Goal: Task Accomplishment & Management: Complete application form

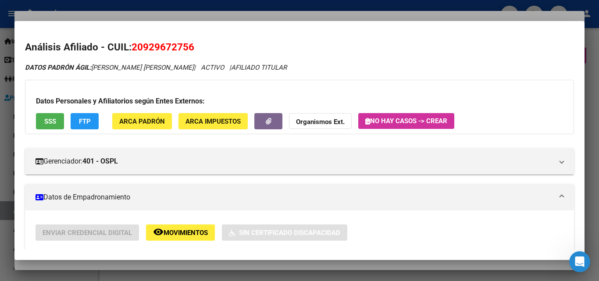
scroll to position [219, 0]
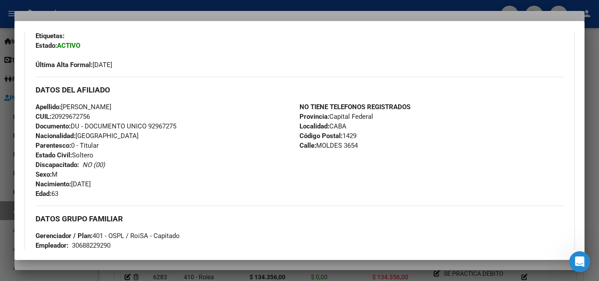
click at [173, 19] on div at bounding box center [299, 140] width 599 height 281
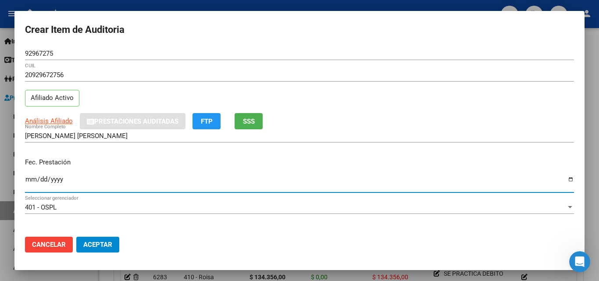
click at [565, 177] on input "Ingresar la fecha" at bounding box center [299, 183] width 549 height 14
type input "[DATE]"
click at [135, 91] on div "20929672756 CUIL Afiliado Activo" at bounding box center [299, 90] width 549 height 45
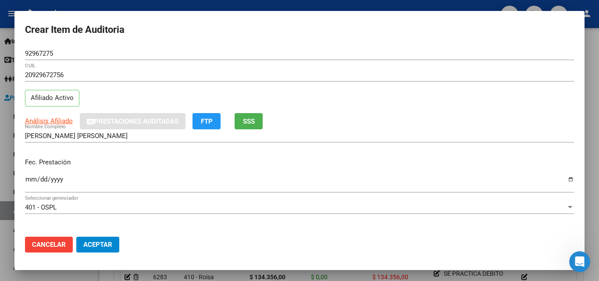
click at [260, 125] on button "SSS" at bounding box center [248, 121] width 28 height 16
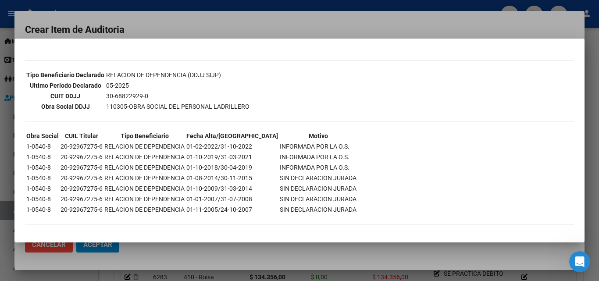
scroll to position [221, 0]
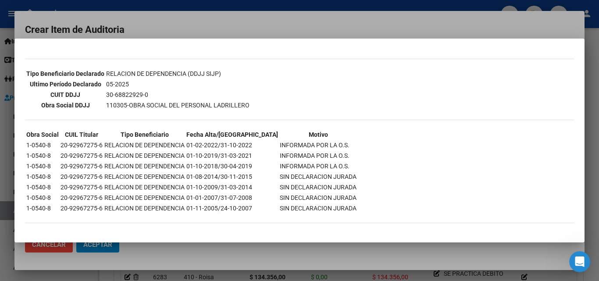
click at [175, 21] on div at bounding box center [299, 140] width 599 height 281
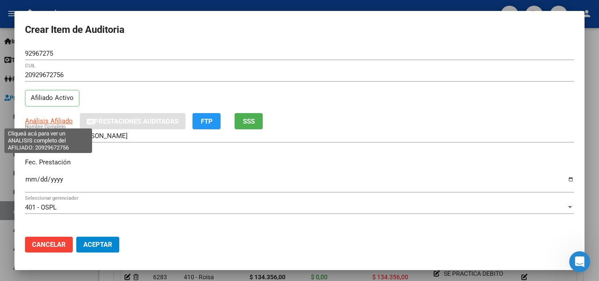
click at [46, 124] on span "Análisis Afiliado" at bounding box center [49, 121] width 48 height 8
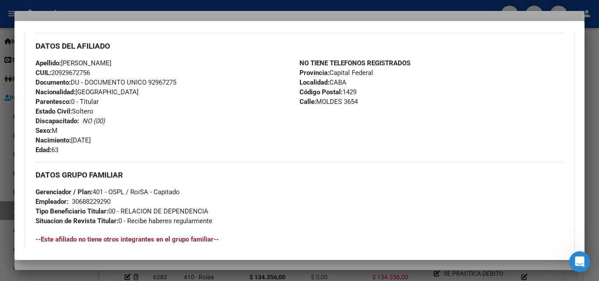
scroll to position [426, 0]
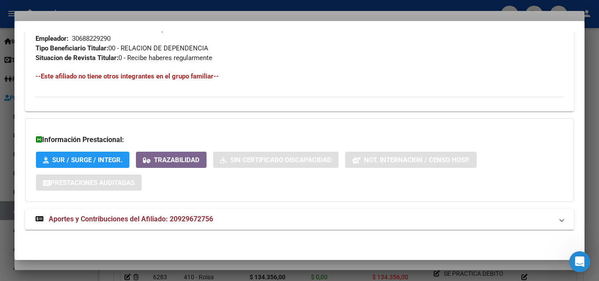
click at [161, 223] on span "Aportes y Contribuciones del Afiliado: 20929672756" at bounding box center [131, 219] width 164 height 8
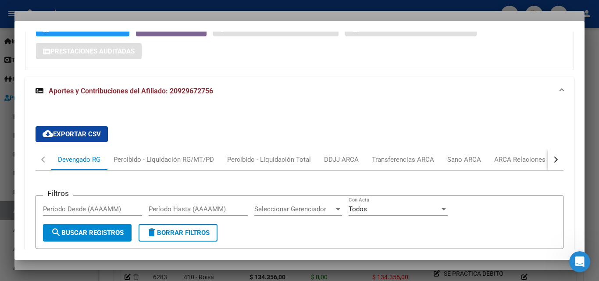
scroll to position [733, 0]
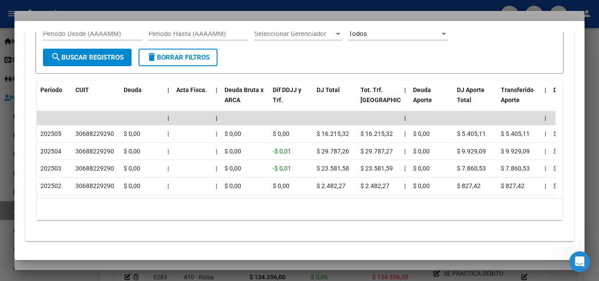
click at [108, 17] on div at bounding box center [299, 140] width 599 height 281
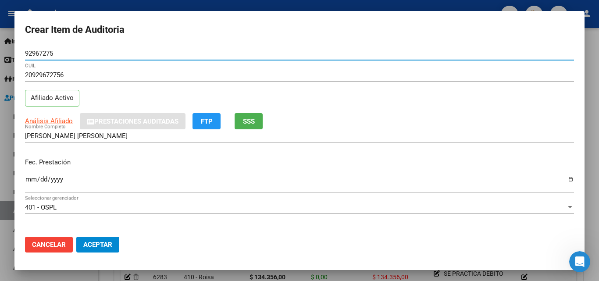
click at [43, 50] on input "92967275" at bounding box center [299, 54] width 549 height 8
click at [100, 50] on input "92967275" at bounding box center [299, 54] width 549 height 8
click at [301, 106] on div "20929672756 CUIL Afiliado Activo" at bounding box center [299, 90] width 549 height 45
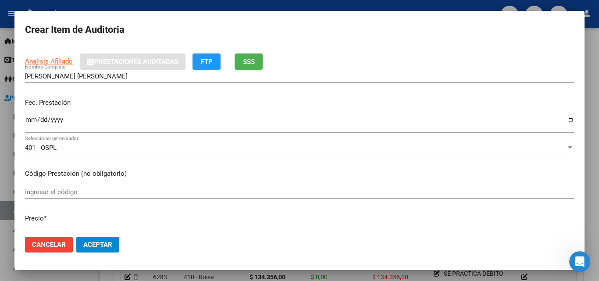
scroll to position [88, 0]
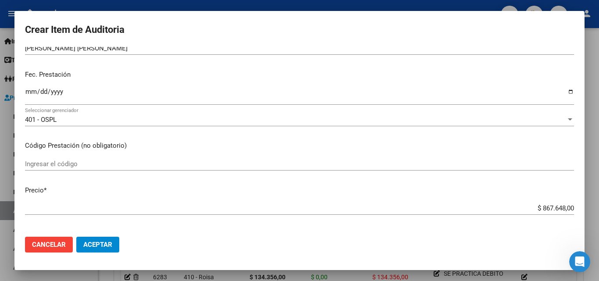
click at [546, 210] on input "$ 867.648,00" at bounding box center [299, 208] width 549 height 8
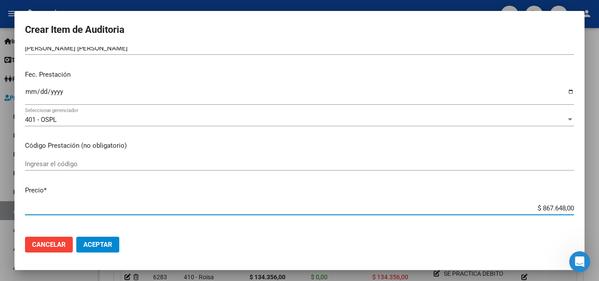
click at [546, 210] on input "$ 867.648,00" at bounding box center [299, 208] width 549 height 8
type input "$ 0,04"
type input "$ 0,45"
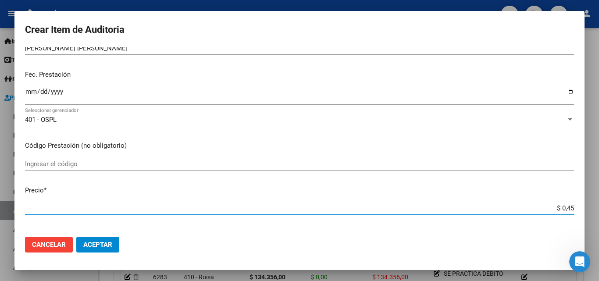
type input "$ 4,54"
type input "$ 45,44"
type input "$ 454,40"
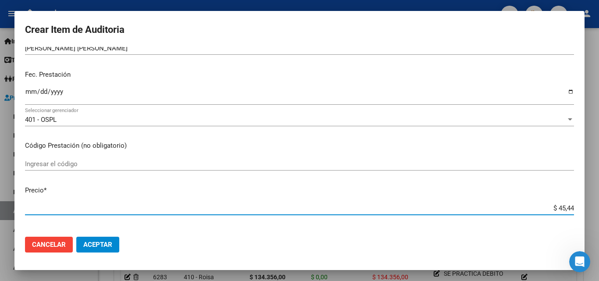
type input "$ 454,40"
type input "$ 4.544,00"
type input "$ 45.440,00"
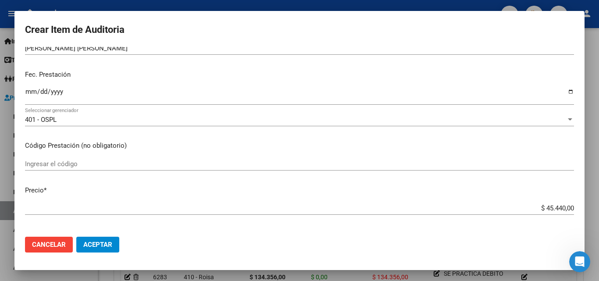
click at [318, 131] on div "401 - OSPL Seleccionar gerenciador" at bounding box center [299, 123] width 549 height 21
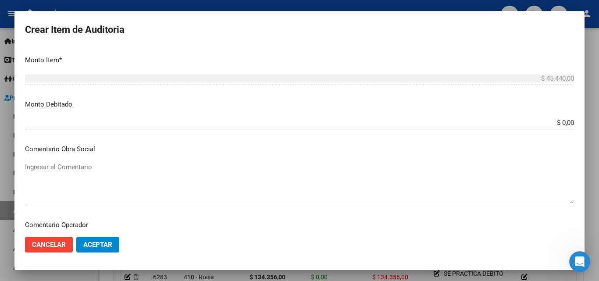
scroll to position [307, 0]
click at [564, 120] on input "$ 0,00" at bounding box center [299, 122] width 549 height 8
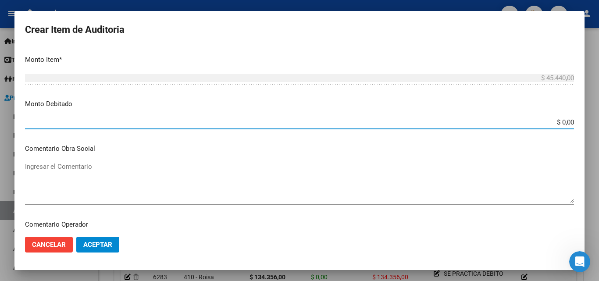
click at [564, 120] on input "$ 0,00" at bounding box center [299, 122] width 549 height 8
type input "$ 45.440,00"
click at [248, 180] on textarea "Ingresar el Comentario" at bounding box center [299, 182] width 549 height 41
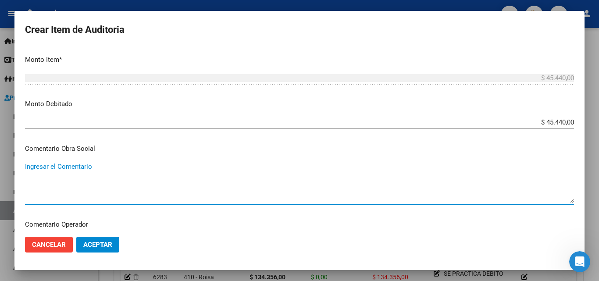
click at [140, 171] on textarea "Ingresar el Comentario" at bounding box center [299, 182] width 549 height 41
paste textarea "SE PRACTICA DEBITO POR; El beneficiario se encontraba sin aportes al momento de…"
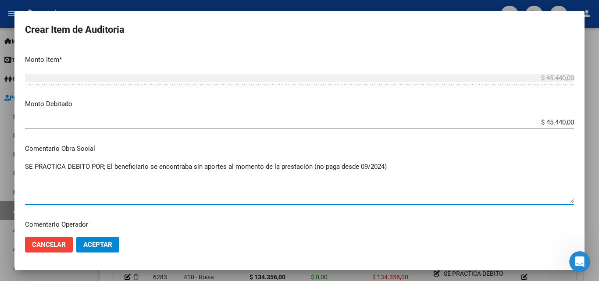
click at [366, 167] on textarea "SE PRACTICA DEBITO POR; El beneficiario se encontraba sin aportes al momento de…" at bounding box center [299, 182] width 549 height 41
click at [383, 168] on textarea "SE PRACTICA DEBITO POR; El beneficiario se encontraba sin aportes al momento de…" at bounding box center [299, 182] width 549 height 41
type textarea "SE PRACTICA DEBITO POR; El beneficiario se encontraba sin aportes al momento de…"
click at [368, 135] on div "$ 45.440,00 Ingresar el monto" at bounding box center [299, 126] width 549 height 21
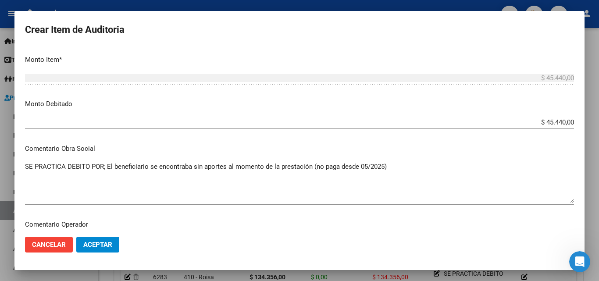
click at [98, 172] on textarea "SE PRACTICA DEBITO POR; El beneficiario se encontraba sin aportes al momento de…" at bounding box center [299, 182] width 549 height 41
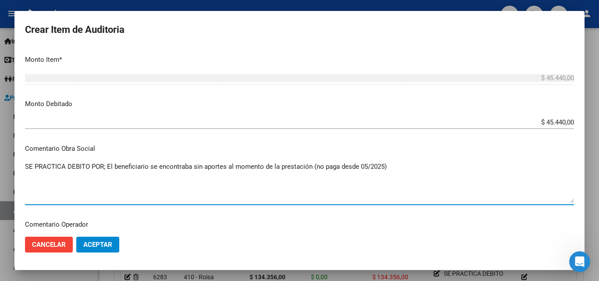
click at [98, 172] on textarea "SE PRACTICA DEBITO POR; El beneficiario se encontraba sin aportes al momento de…" at bounding box center [299, 182] width 549 height 41
click at [149, 144] on p "Comentario Obra Social" at bounding box center [299, 149] width 549 height 10
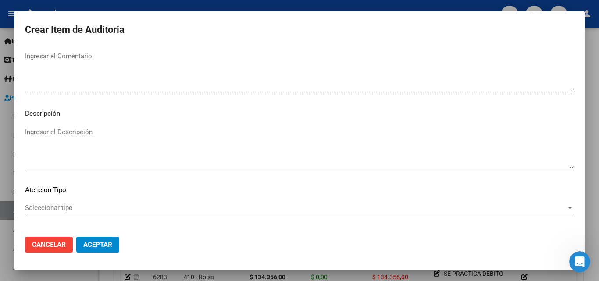
scroll to position [606, 0]
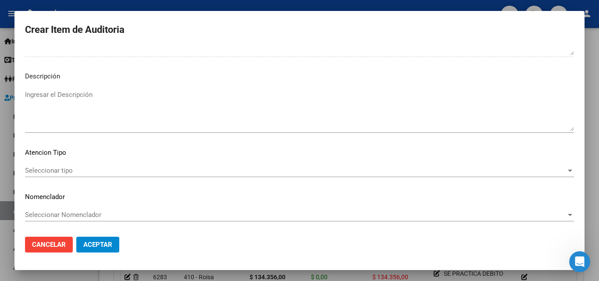
click at [120, 113] on textarea "Ingresar el Descripción" at bounding box center [299, 110] width 549 height 41
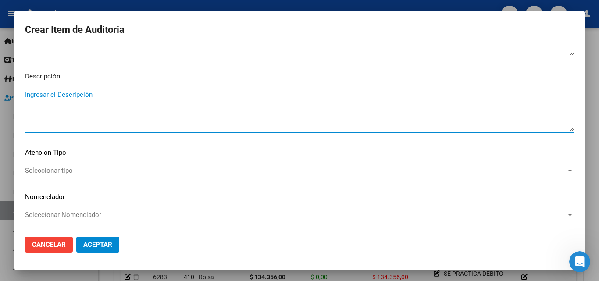
paste textarea "SE PRACTICA DEBITO POR; El beneficiario se encontraba sin aportes al momento de…"
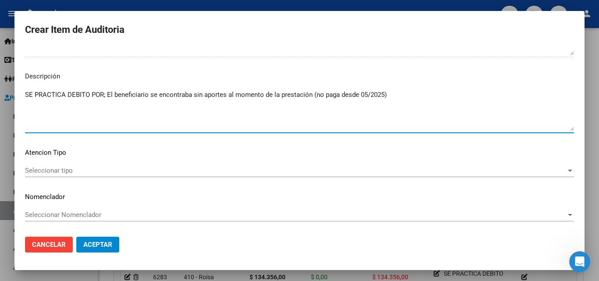
type textarea "SE PRACTICA DEBITO POR; El beneficiario se encontraba sin aportes al momento de…"
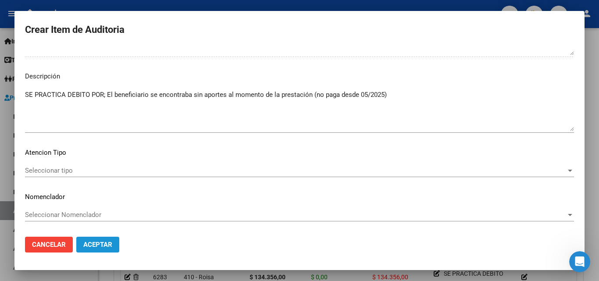
click at [110, 244] on span "Aceptar" at bounding box center [97, 245] width 29 height 8
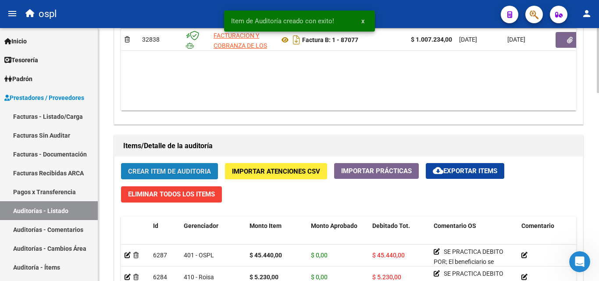
click at [180, 169] on span "Crear Item de Auditoria" at bounding box center [169, 171] width 83 height 8
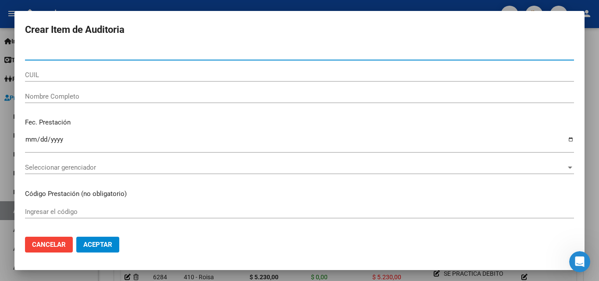
click at [53, 54] on input "Nro Documento" at bounding box center [299, 54] width 549 height 8
paste input "16726977"
type input "16726977"
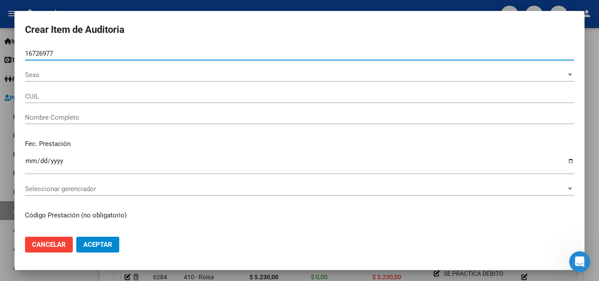
type input "20167269770"
type input "[PERSON_NAME] [PERSON_NAME]"
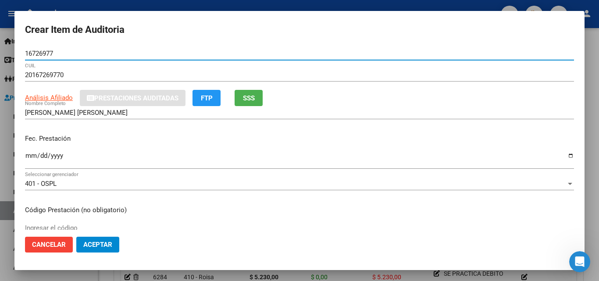
type input "16726977"
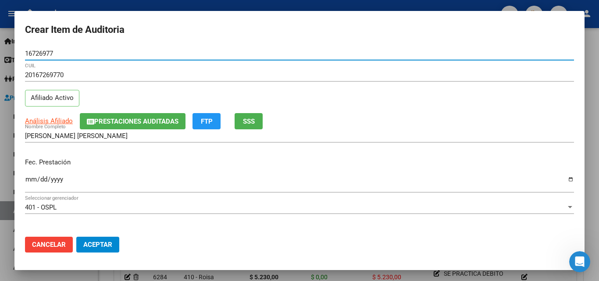
click at [249, 117] on span "SSS" at bounding box center [249, 121] width 12 height 8
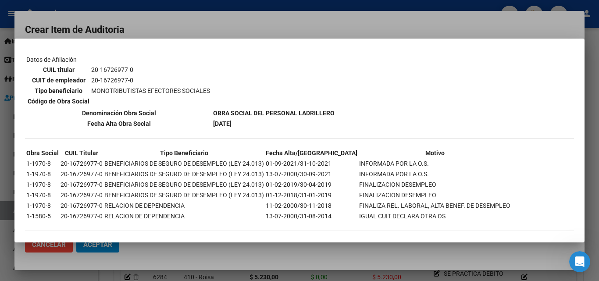
scroll to position [356, 0]
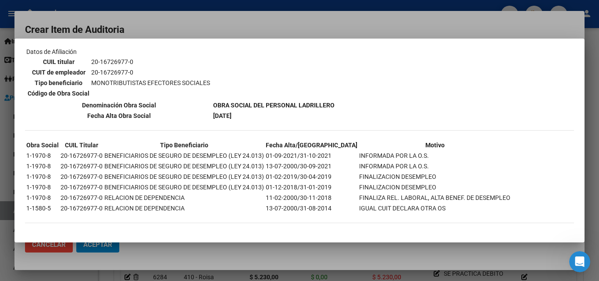
click at [186, 30] on div at bounding box center [299, 140] width 599 height 281
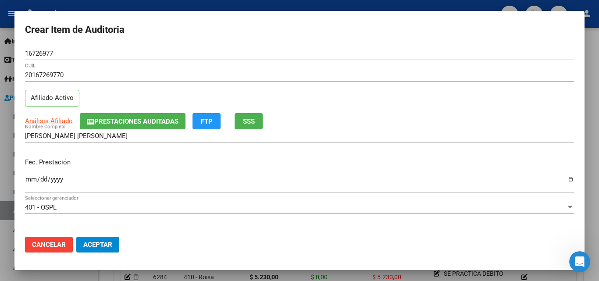
click at [148, 120] on span "Prestaciones Auditadas" at bounding box center [136, 121] width 84 height 8
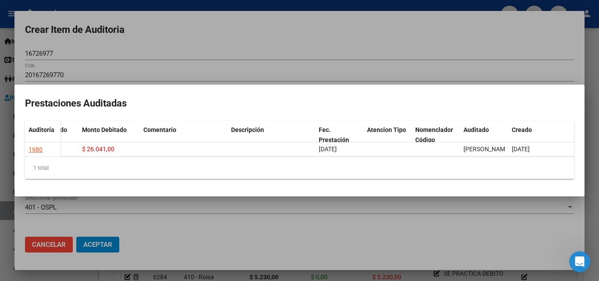
scroll to position [0, 0]
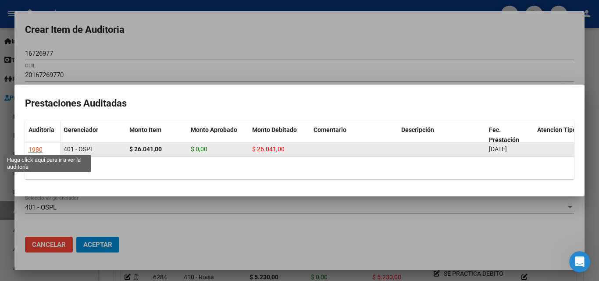
click at [38, 145] on div "1980" at bounding box center [35, 150] width 14 height 10
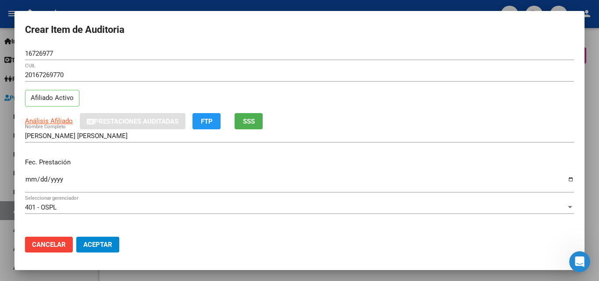
click at [135, 94] on div "20167269770 CUIL Afiliado Activo" at bounding box center [299, 90] width 549 height 45
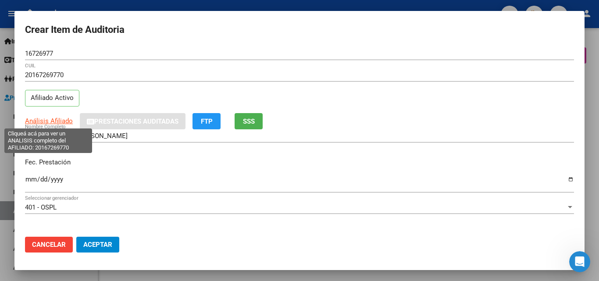
click at [43, 121] on span "Análisis Afiliado" at bounding box center [49, 121] width 48 height 8
copy span "s"
type textarea "20167269770"
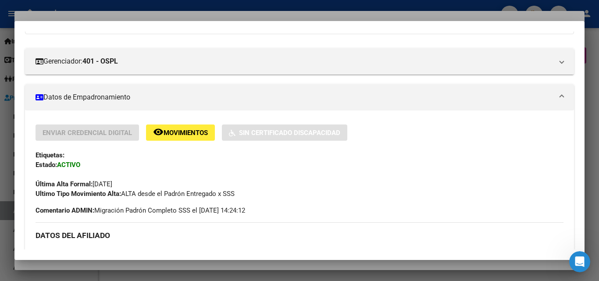
scroll to position [475, 0]
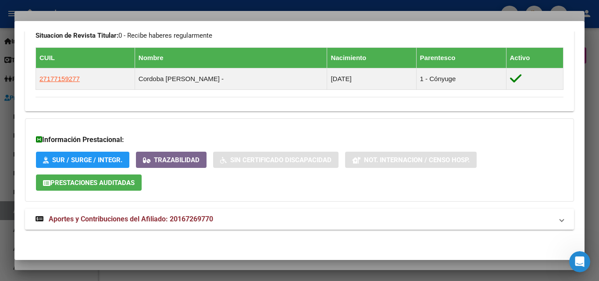
click at [214, 227] on mat-expansion-panel-header "Aportes y Contribuciones del Afiliado: 20167269770" at bounding box center [299, 219] width 549 height 21
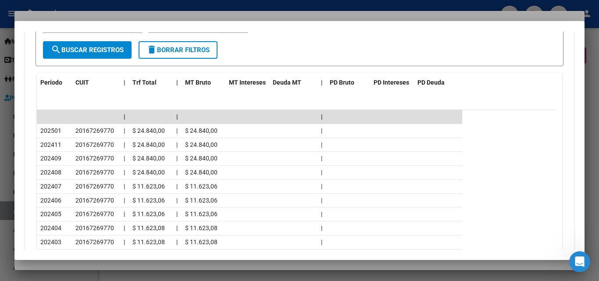
scroll to position [868, 0]
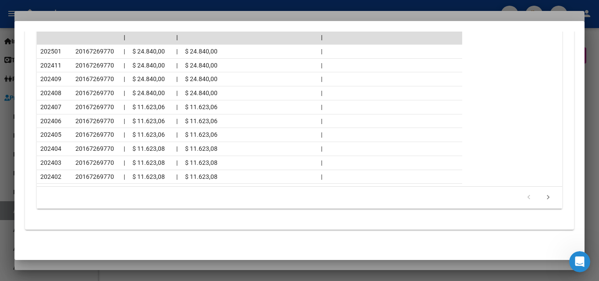
click at [134, 16] on div at bounding box center [299, 140] width 599 height 281
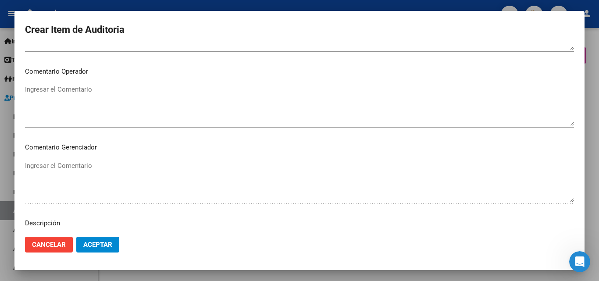
scroll to position [606, 0]
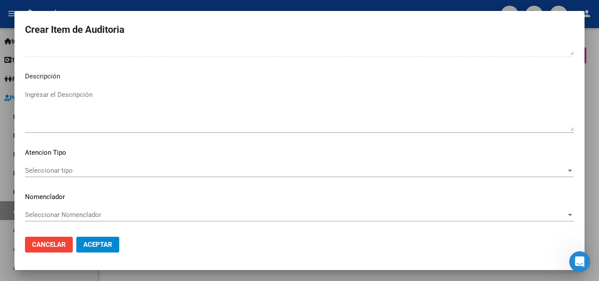
click at [90, 97] on textarea "Ingresar el Descripción" at bounding box center [299, 110] width 549 height 41
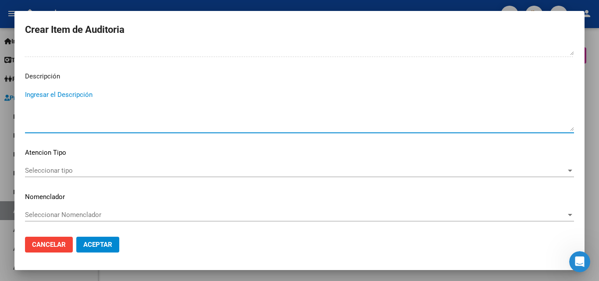
paste textarea "SE PRACTICA DEBITO POR; El beneficiario se encontraba sin aportes al momento de…"
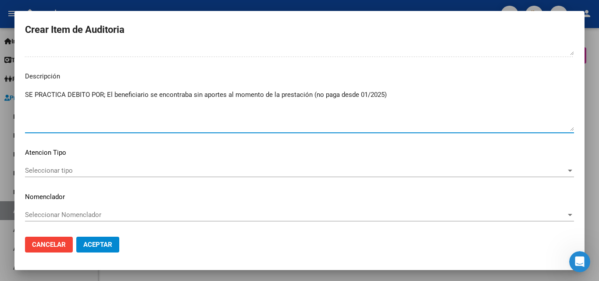
click at [246, 96] on textarea "SE PRACTICA DEBITO POR; El beneficiario se encontraba sin aportes al momento de…" at bounding box center [299, 110] width 549 height 41
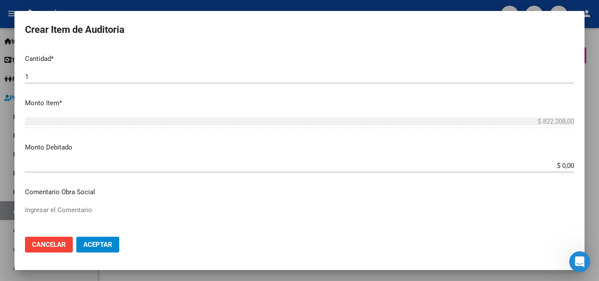
scroll to position [256, 0]
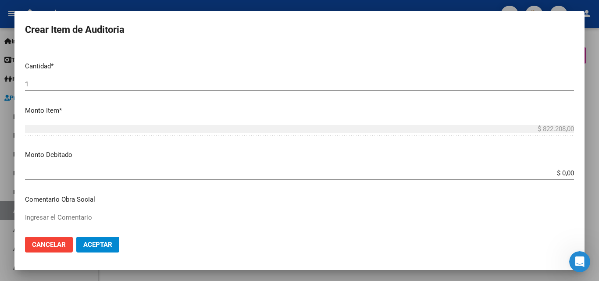
type textarea "SE PRACTICA DEBITO POR; El beneficiario se encontraba sin aportes al momento de…"
click at [171, 215] on textarea "Ingresar el Comentario" at bounding box center [299, 233] width 549 height 41
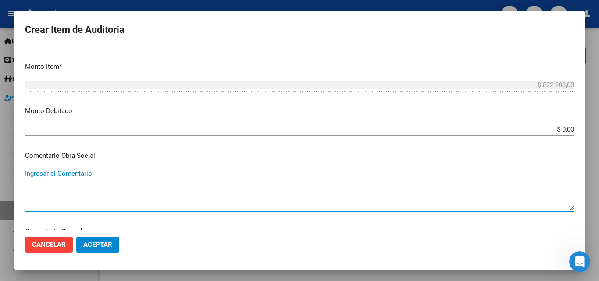
paste textarea "SE PRACTICA DEBITO POR; El beneficiario se encontraba sin aportes al momento de…"
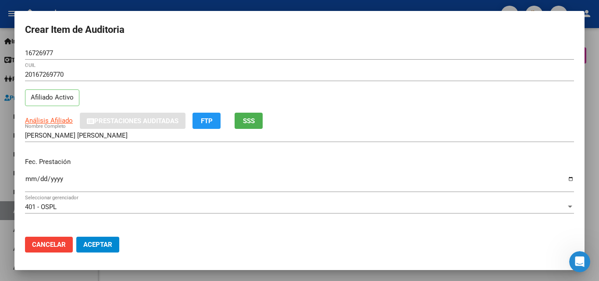
scroll to position [0, 0]
type textarea "SE PRACTICA DEBITO POR; El beneficiario se encontraba sin aportes al momento de…"
click at [353, 113] on div "20167269770 CUIL Afiliado Activo" at bounding box center [299, 90] width 549 height 45
click at [565, 178] on input "Ingresar la fecha" at bounding box center [299, 183] width 549 height 14
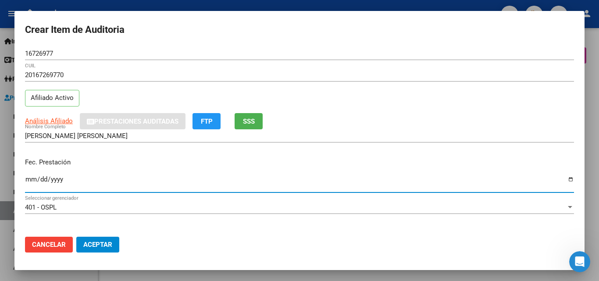
type input "[DATE]"
click at [180, 166] on p "Fec. Prestación" at bounding box center [299, 162] width 549 height 10
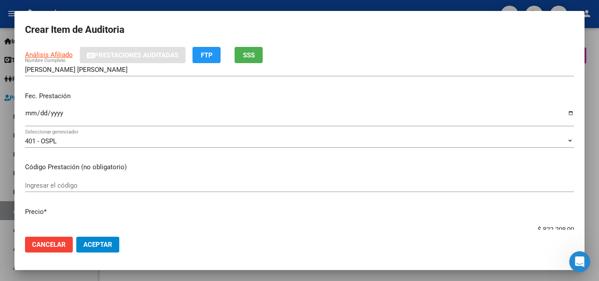
scroll to position [88, 0]
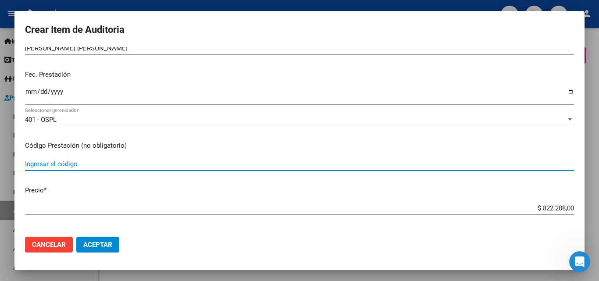
click at [104, 163] on input "Ingresar el código" at bounding box center [299, 164] width 549 height 8
type input "LAB.03.69"
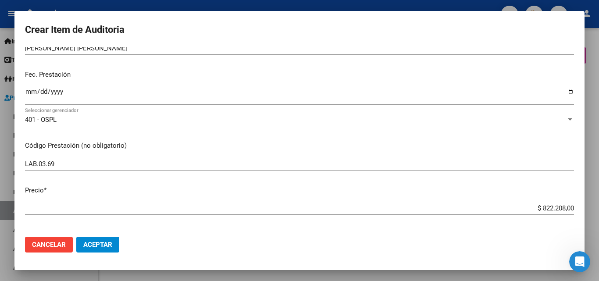
click at [338, 151] on mat-dialog-content "16726977 Nro Documento 20167269770 CUIL Afiliado Activo Análisis Afiliado Prest…" at bounding box center [299, 138] width 570 height 183
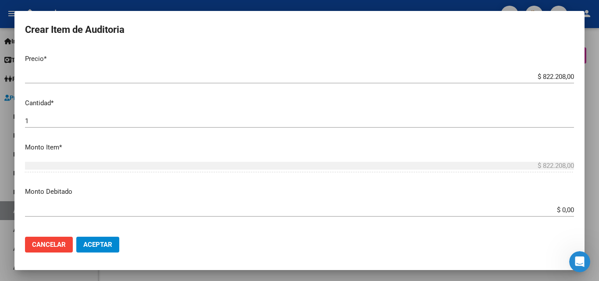
scroll to position [175, 0]
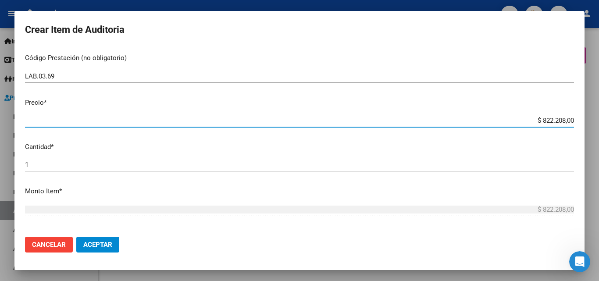
click at [546, 118] on input "$ 822.208,00" at bounding box center [299, 121] width 549 height 8
type input "$ 0,01"
type input "$ 0,10"
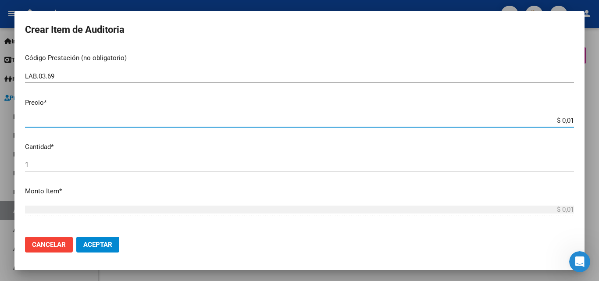
type input "$ 0,10"
type input "$ 1,03"
type input "$ 10,32"
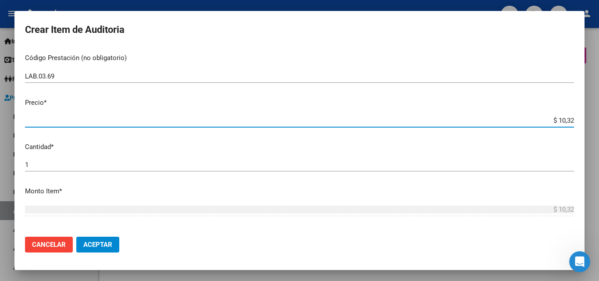
type input "$ 103,27"
type input "$ 1.032,70"
type input "$ 10.327,00"
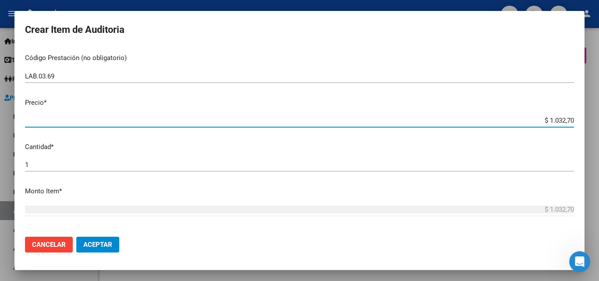
type input "$ 10.327,00"
click at [444, 139] on mat-dialog-content "16726977 Nro Documento 20167269770 CUIL Afiliado Activo Análisis Afiliado Prest…" at bounding box center [299, 138] width 570 height 183
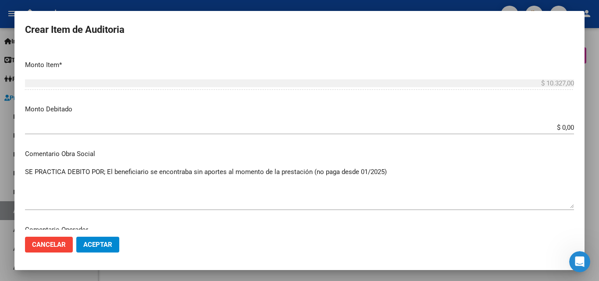
scroll to position [307, 0]
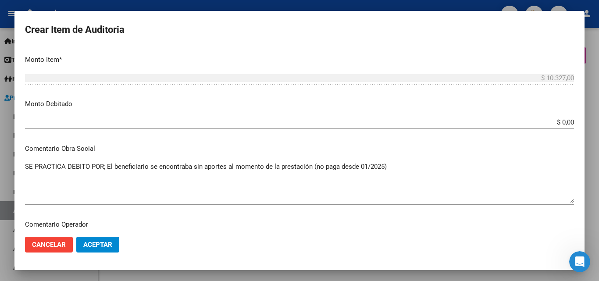
click at [558, 122] on input "$ 0,00" at bounding box center [299, 122] width 549 height 8
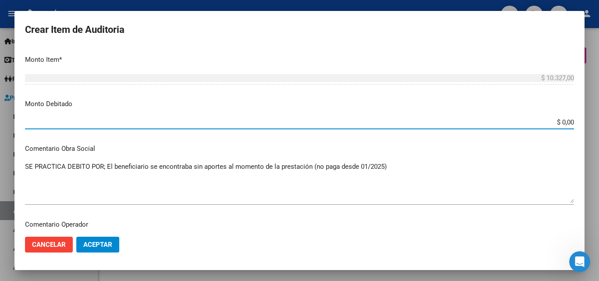
click at [558, 122] on input "$ 0,00" at bounding box center [299, 122] width 549 height 8
type input "$ 10.327,00"
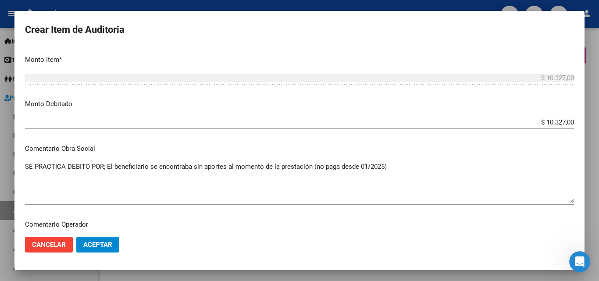
click at [232, 108] on p "Monto Debitado" at bounding box center [299, 104] width 549 height 10
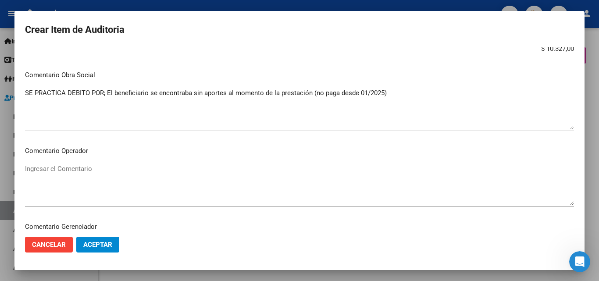
scroll to position [482, 0]
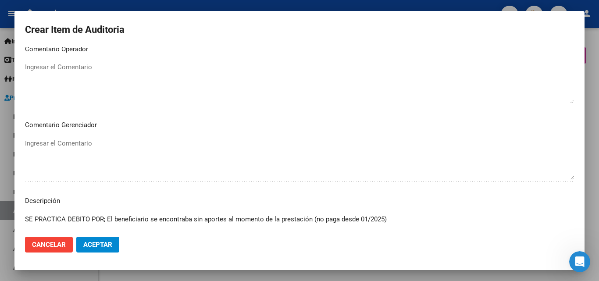
click at [108, 241] on span "Aceptar" at bounding box center [97, 245] width 29 height 8
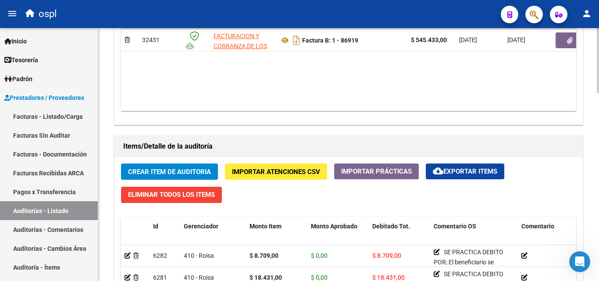
scroll to position [701, 0]
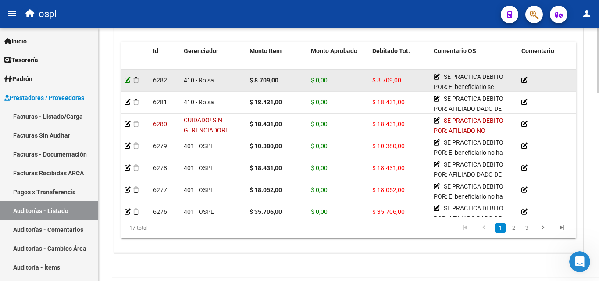
click at [129, 81] on icon at bounding box center [127, 80] width 6 height 6
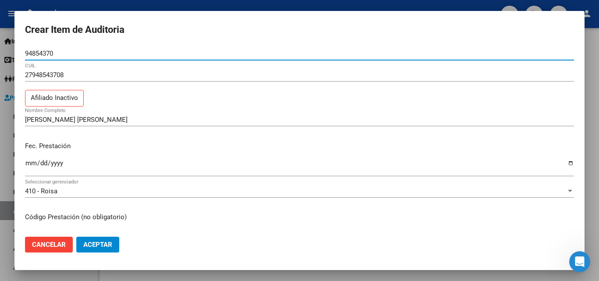
click at [182, 92] on div "27948543708 CUIL Afiliado Inactivo" at bounding box center [299, 90] width 549 height 45
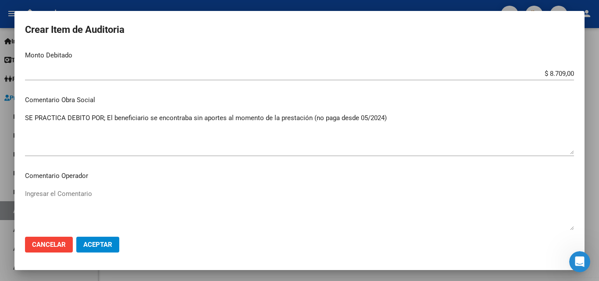
scroll to position [351, 0]
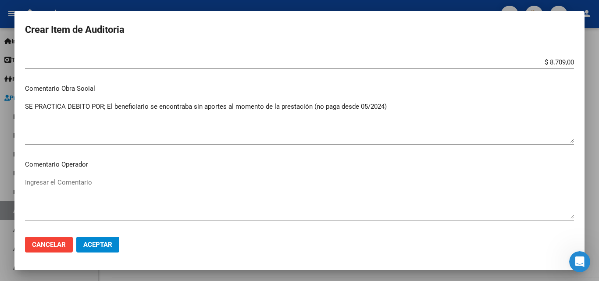
click at [166, 6] on div at bounding box center [299, 140] width 599 height 281
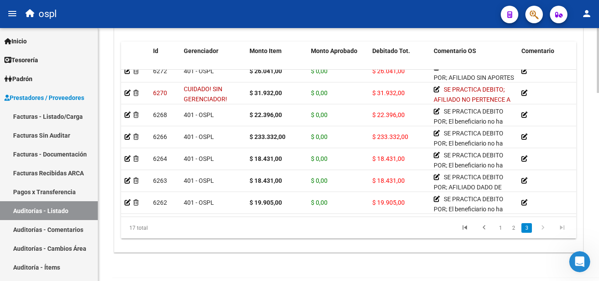
scroll to position [735, 0]
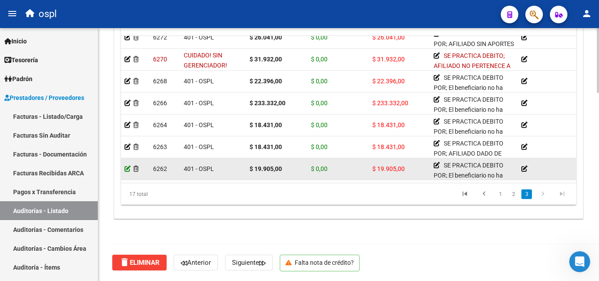
click at [127, 166] on icon at bounding box center [127, 169] width 6 height 6
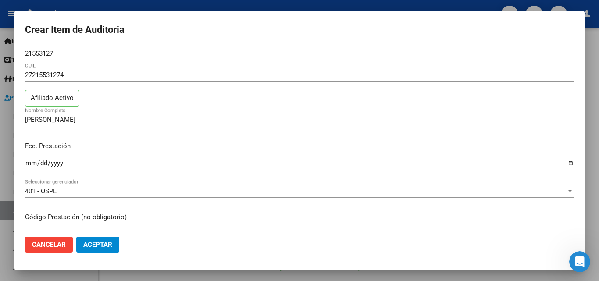
click at [192, 6] on div at bounding box center [299, 140] width 599 height 281
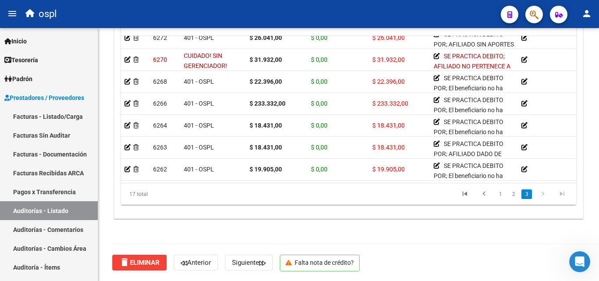
scroll to position [235, 0]
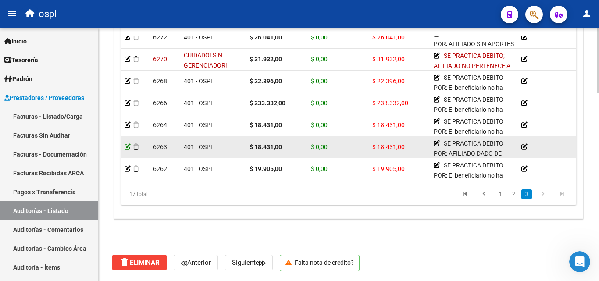
click at [126, 144] on icon at bounding box center [127, 147] width 6 height 6
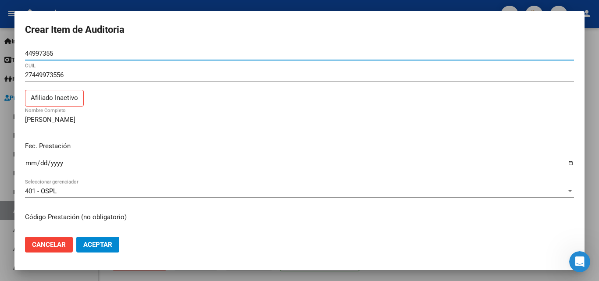
click at [145, 4] on div at bounding box center [299, 140] width 599 height 281
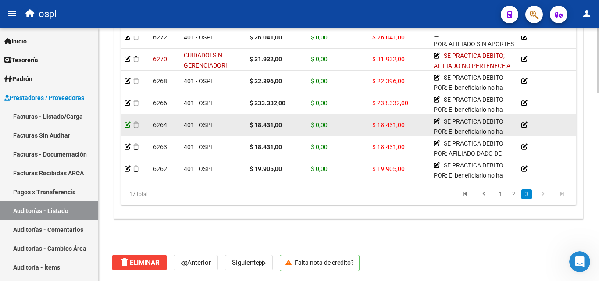
click at [127, 122] on icon at bounding box center [127, 125] width 6 height 6
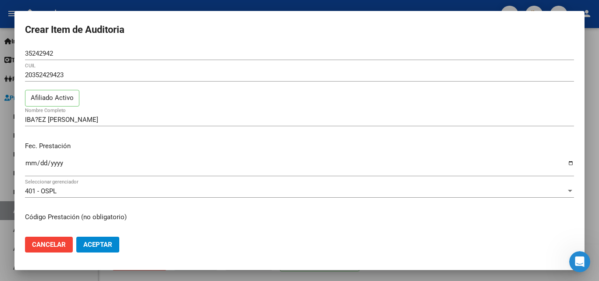
click at [156, 7] on div at bounding box center [299, 140] width 599 height 281
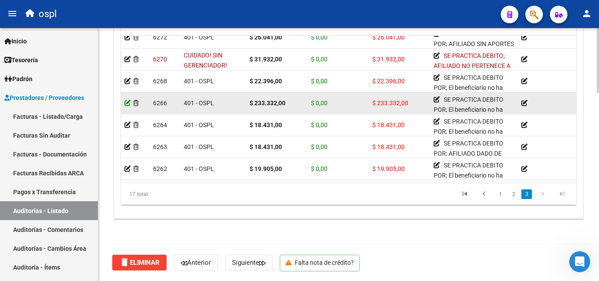
click at [125, 100] on icon at bounding box center [127, 103] width 6 height 6
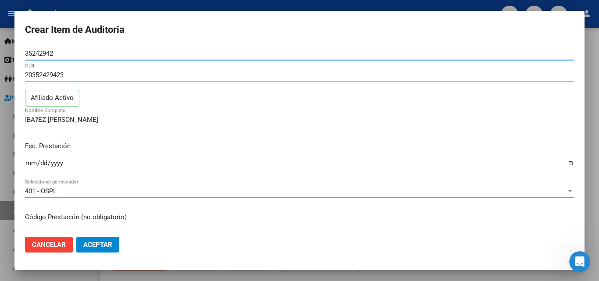
click at [172, 7] on div at bounding box center [299, 140] width 599 height 281
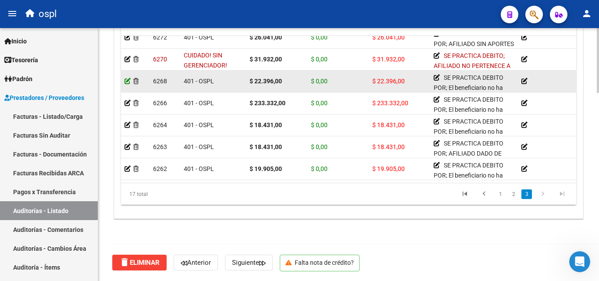
click at [130, 78] on icon at bounding box center [127, 81] width 6 height 6
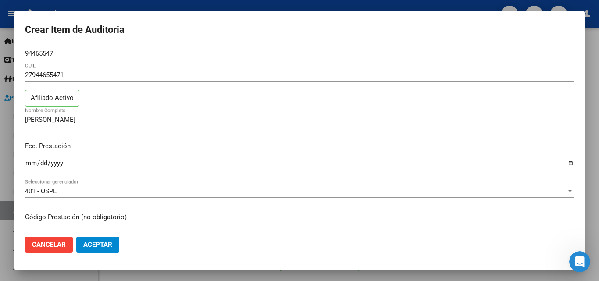
click at [181, 0] on div at bounding box center [299, 140] width 599 height 281
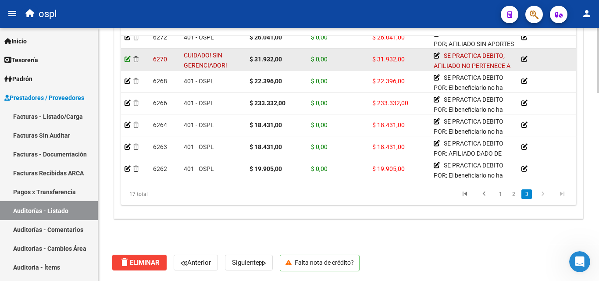
click at [128, 56] on icon at bounding box center [127, 59] width 6 height 6
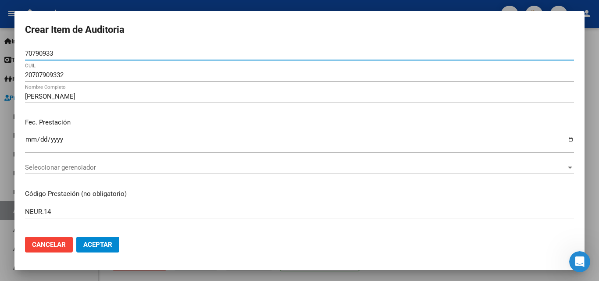
click at [184, 7] on div at bounding box center [299, 140] width 599 height 281
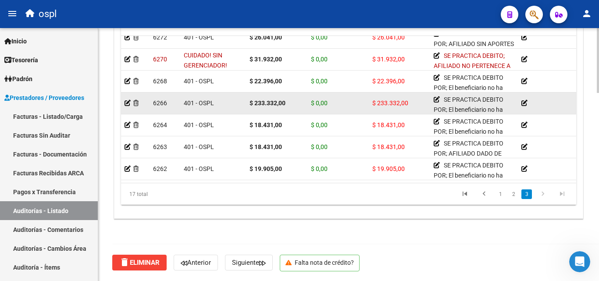
scroll to position [191, 0]
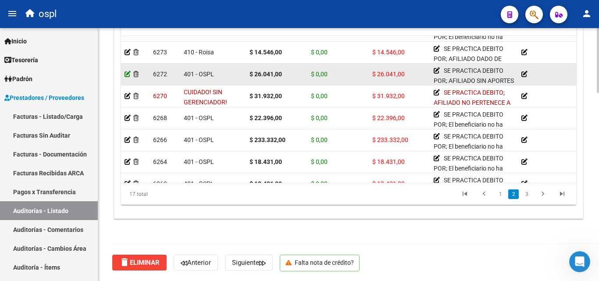
click at [125, 73] on icon at bounding box center [127, 74] width 6 height 6
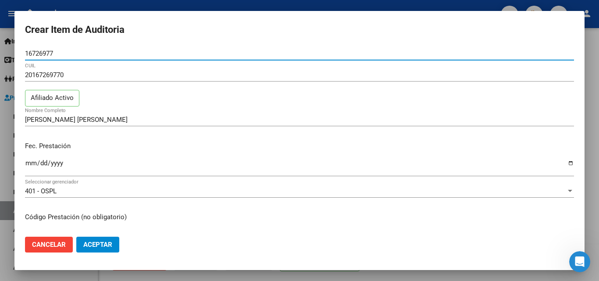
click at [188, 109] on div "20167269770 CUIL Afiliado Activo" at bounding box center [299, 90] width 549 height 45
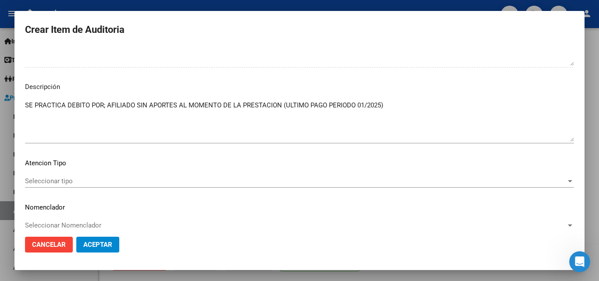
scroll to position [590, 0]
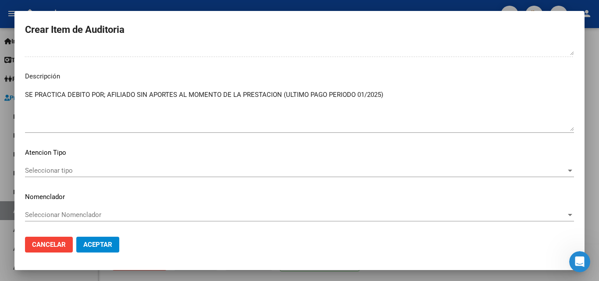
click at [170, 2] on div at bounding box center [299, 140] width 599 height 281
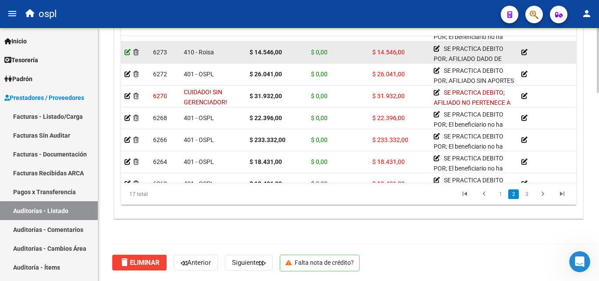
click at [130, 49] on icon at bounding box center [127, 52] width 6 height 6
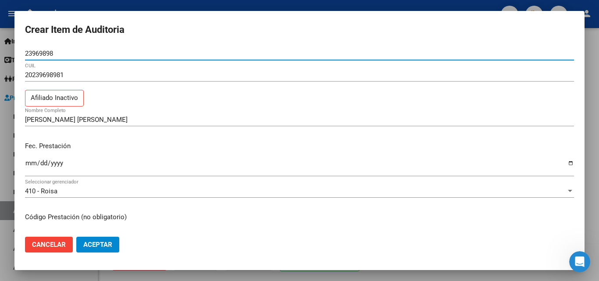
click at [148, 6] on div at bounding box center [299, 140] width 599 height 281
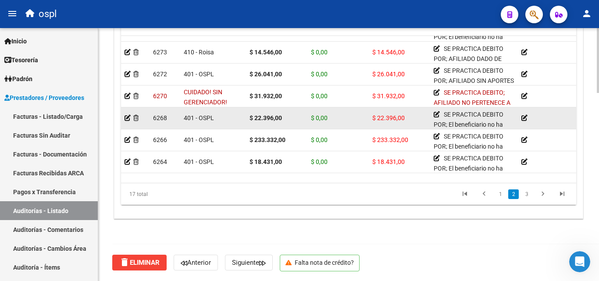
scroll to position [148, 0]
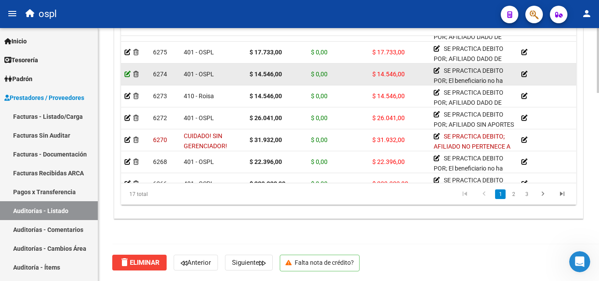
click at [128, 72] on icon at bounding box center [127, 74] width 6 height 6
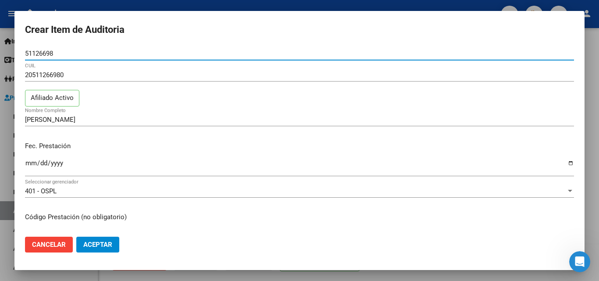
click at [136, 4] on div at bounding box center [299, 140] width 599 height 281
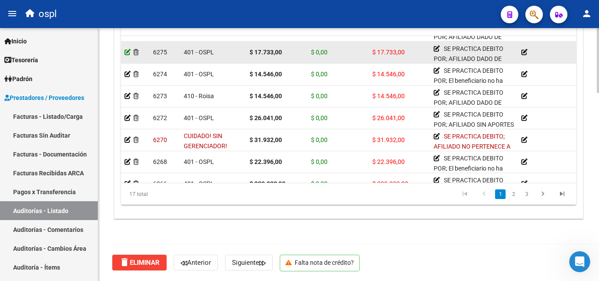
click at [127, 52] on icon at bounding box center [127, 52] width 6 height 6
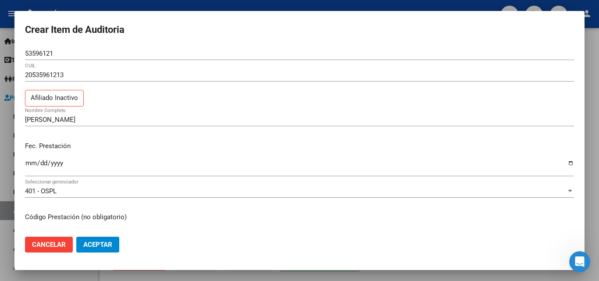
click at [130, 2] on div at bounding box center [299, 140] width 599 height 281
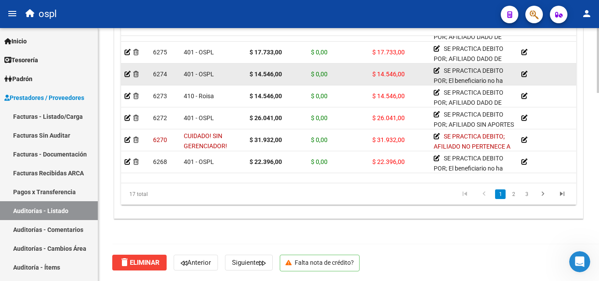
scroll to position [104, 0]
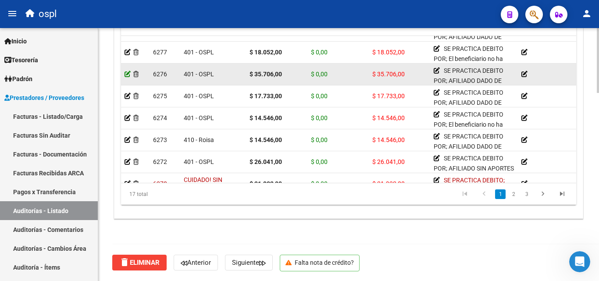
click at [128, 71] on icon at bounding box center [127, 74] width 6 height 6
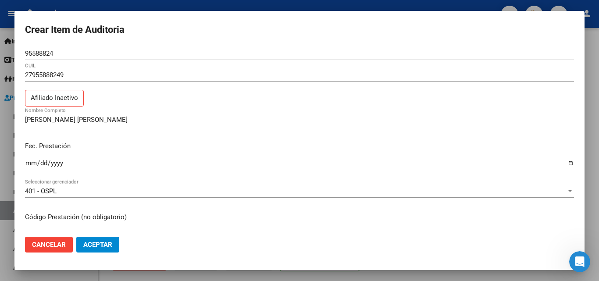
click at [175, 6] on div at bounding box center [299, 140] width 599 height 281
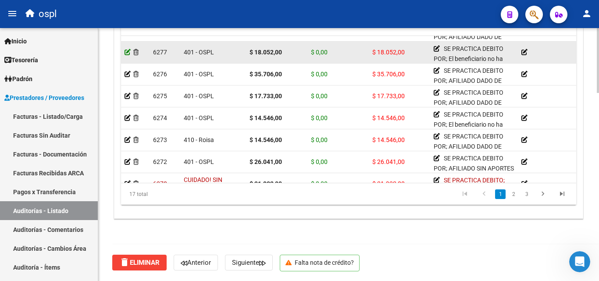
click at [127, 52] on icon at bounding box center [127, 52] width 6 height 6
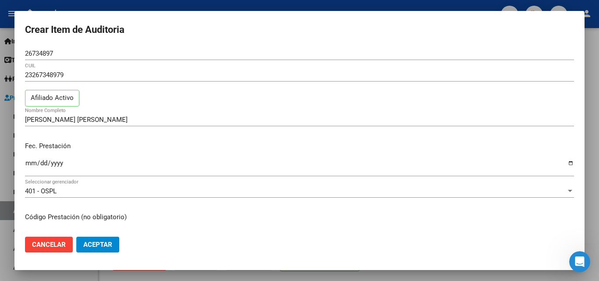
click at [33, 7] on div at bounding box center [299, 140] width 599 height 281
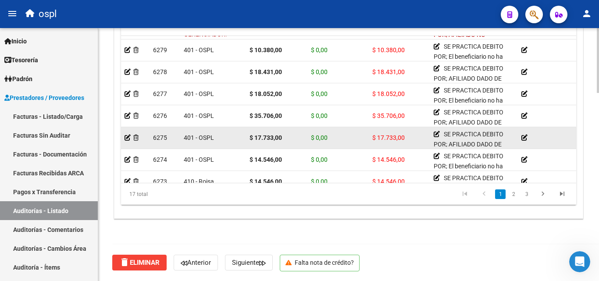
scroll to position [60, 0]
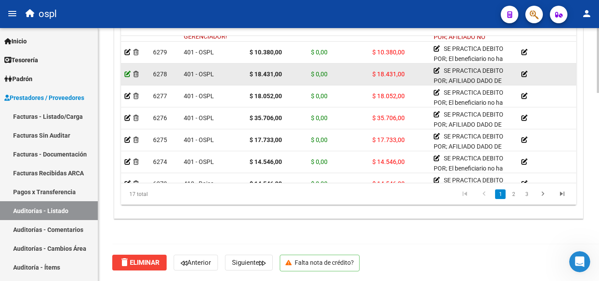
click at [130, 71] on icon at bounding box center [127, 74] width 6 height 6
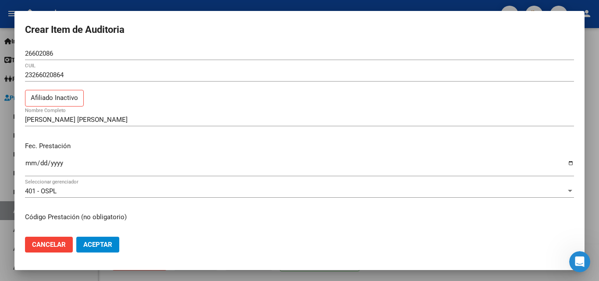
click at [162, 4] on div at bounding box center [299, 140] width 599 height 281
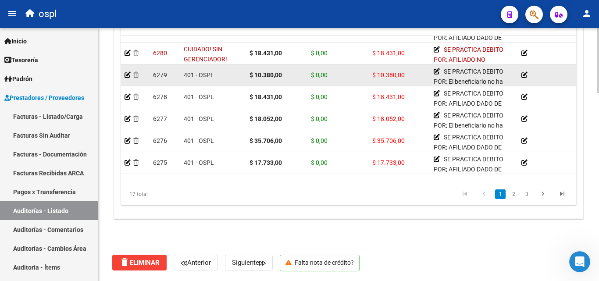
scroll to position [16, 0]
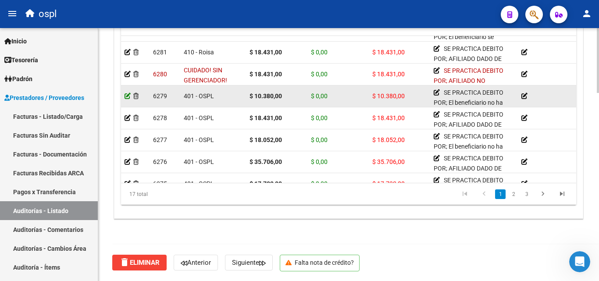
click at [126, 96] on icon at bounding box center [127, 96] width 6 height 6
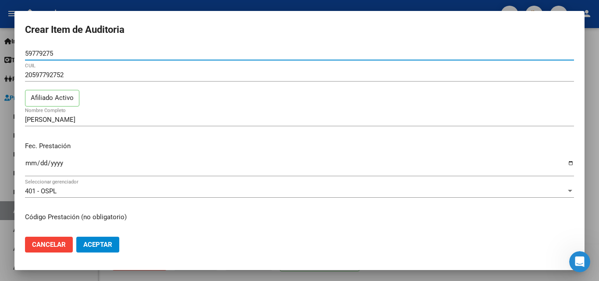
click at [191, 5] on div at bounding box center [299, 140] width 599 height 281
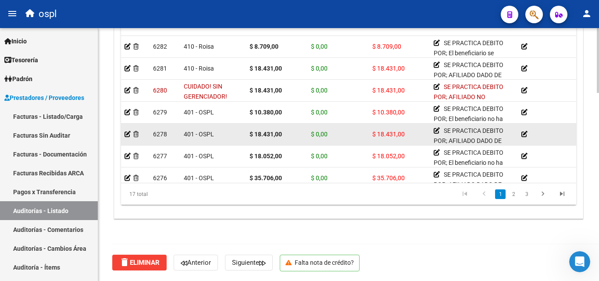
scroll to position [691, 0]
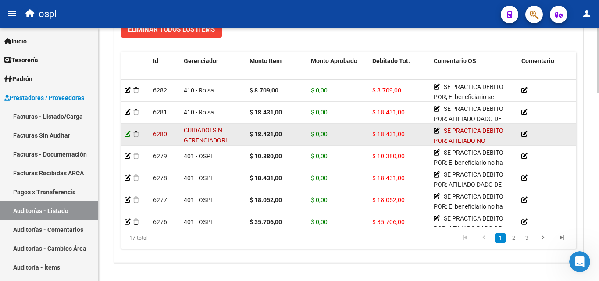
click at [129, 132] on icon at bounding box center [127, 134] width 6 height 6
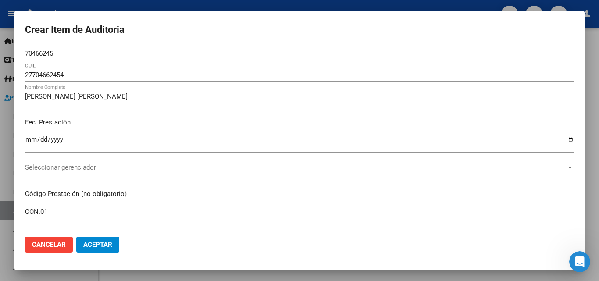
click at [160, 5] on div at bounding box center [299, 140] width 599 height 281
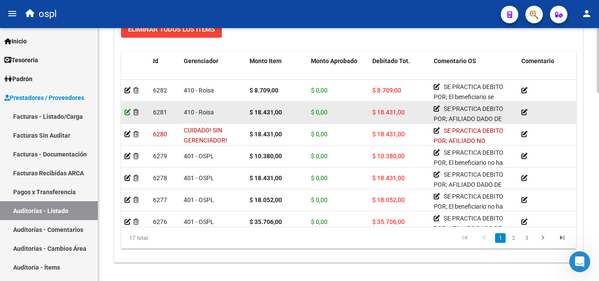
click at [128, 111] on icon at bounding box center [127, 112] width 6 height 6
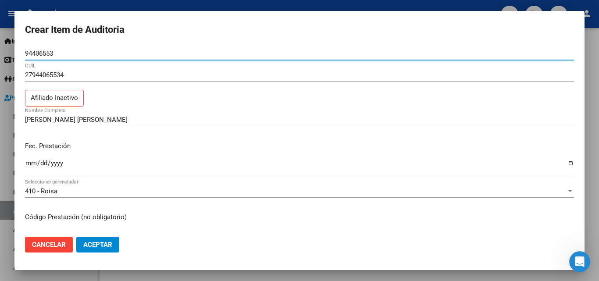
click at [143, 4] on div at bounding box center [299, 140] width 599 height 281
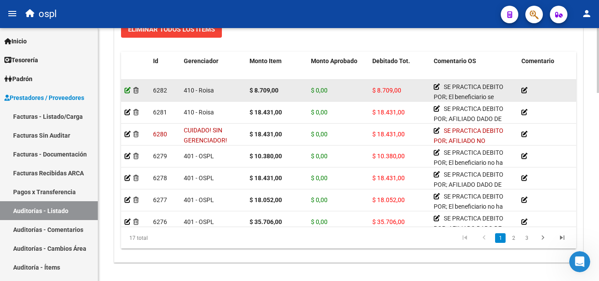
click at [128, 87] on icon at bounding box center [127, 90] width 6 height 6
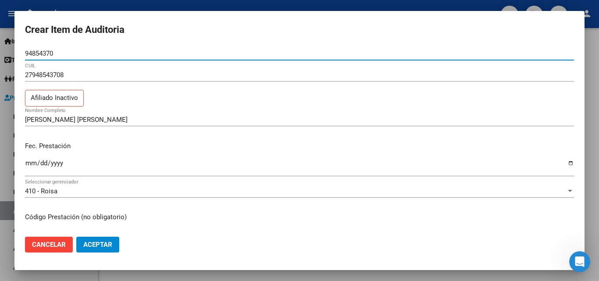
click at [78, 4] on div at bounding box center [299, 140] width 599 height 281
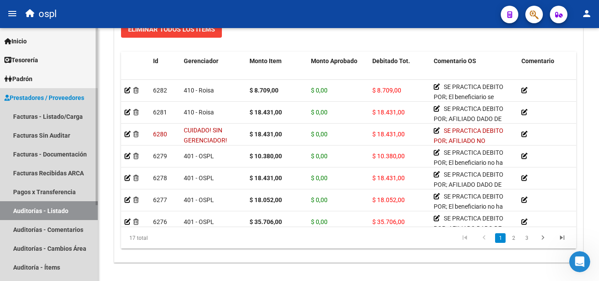
click at [65, 210] on link "Auditorías - Listado" at bounding box center [49, 210] width 98 height 19
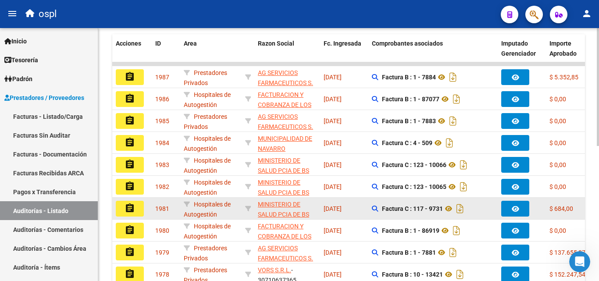
scroll to position [202, 0]
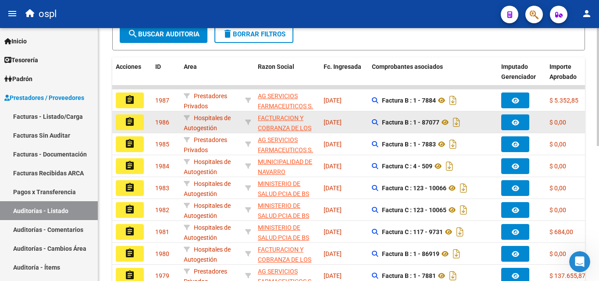
click at [130, 124] on mat-icon "assignment" at bounding box center [129, 122] width 11 height 11
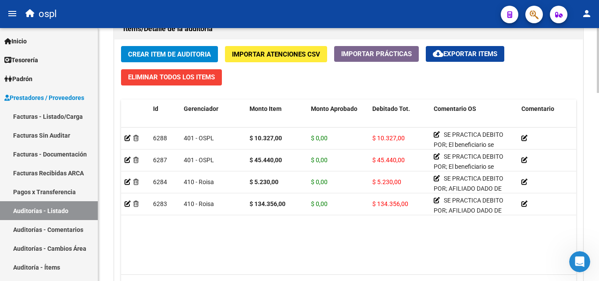
scroll to position [657, 0]
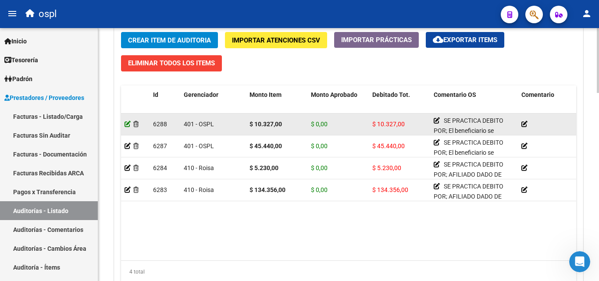
click at [125, 125] on icon at bounding box center [127, 124] width 6 height 6
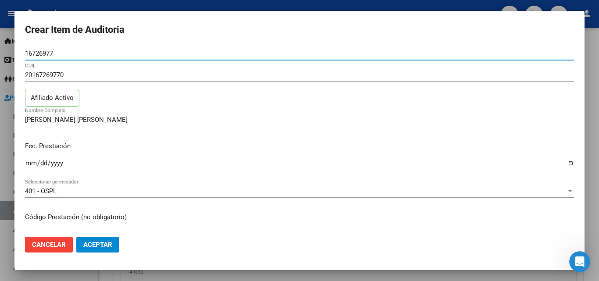
click at [139, 105] on div "20167269770 CUIL Afiliado Activo" at bounding box center [299, 90] width 549 height 45
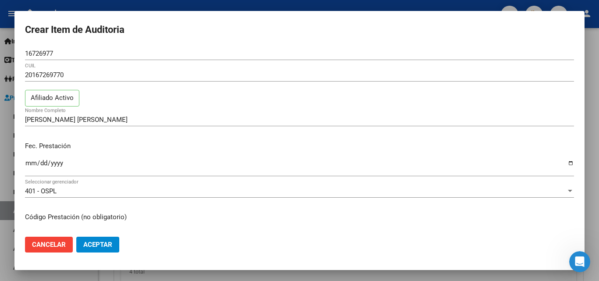
click at [179, 87] on div "20167269770 CUIL" at bounding box center [299, 78] width 549 height 21
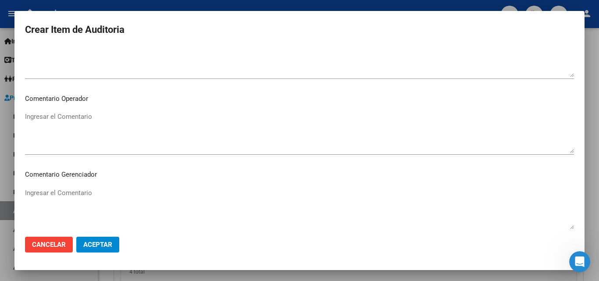
scroll to position [482, 0]
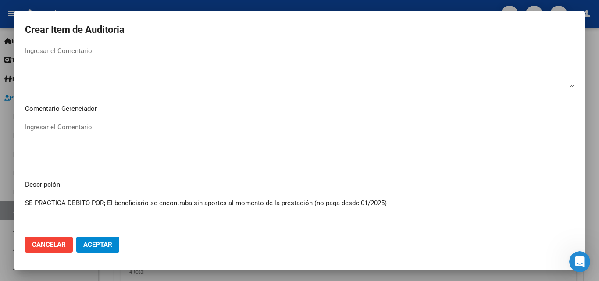
click at [135, 4] on div at bounding box center [299, 140] width 599 height 281
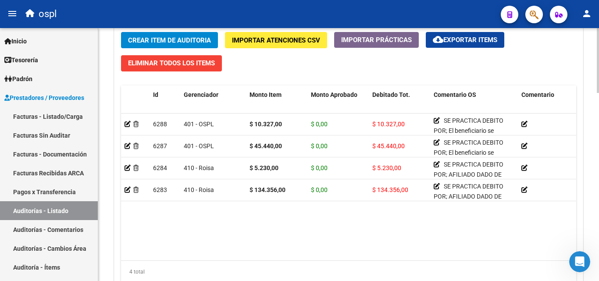
click at [160, 42] on span "Crear Item de Auditoria" at bounding box center [169, 40] width 83 height 8
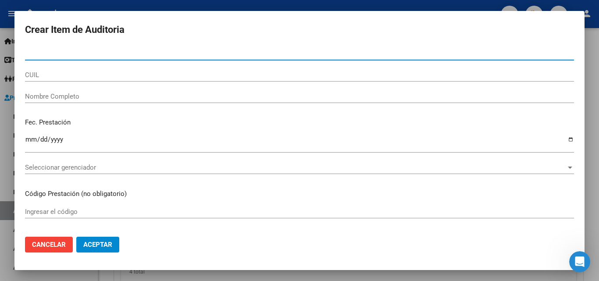
click at [92, 54] on input "Nro Documento" at bounding box center [299, 54] width 549 height 8
paste input "26602086"
type input "26602086"
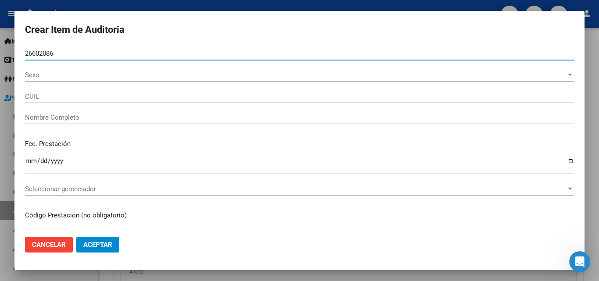
type input "23266020864"
type input "[PERSON_NAME] [PERSON_NAME]"
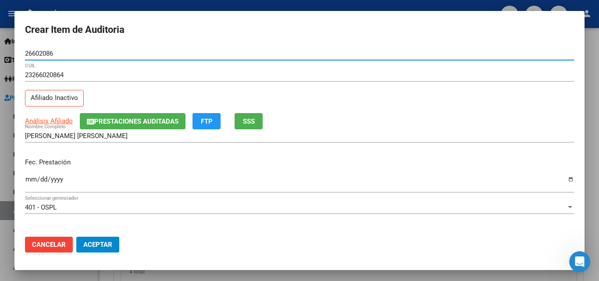
type input "26602086"
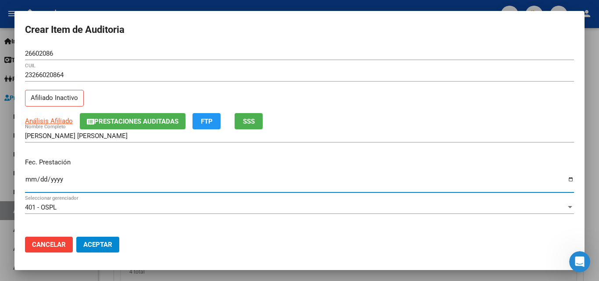
click at [562, 180] on input "Ingresar la fecha" at bounding box center [299, 183] width 549 height 14
type input "[DATE]"
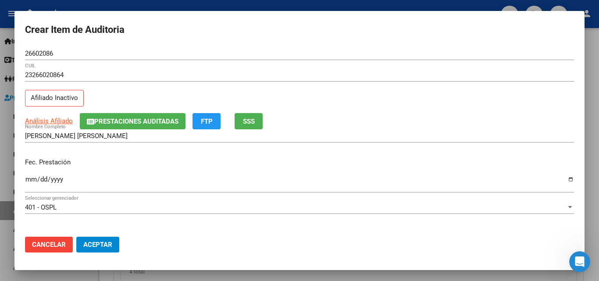
click at [185, 170] on div "Fec. Prestación [DATE] Ingresar la fecha" at bounding box center [299, 176] width 549 height 50
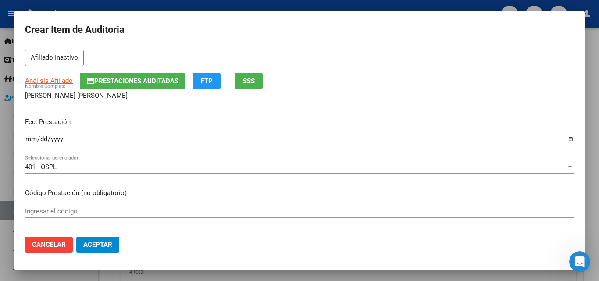
scroll to position [88, 0]
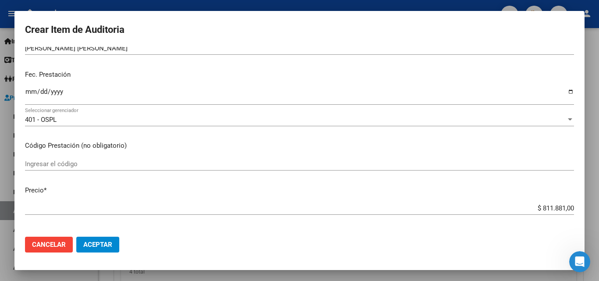
click at [103, 158] on div "Ingresar el código" at bounding box center [299, 163] width 549 height 13
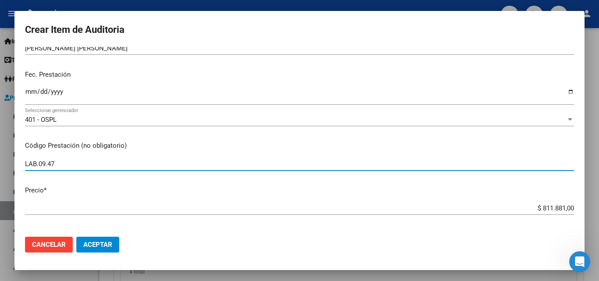
type input "LAB.09.47"
click at [538, 204] on div "$ 811.881,00 Ingresar el precio" at bounding box center [299, 208] width 549 height 13
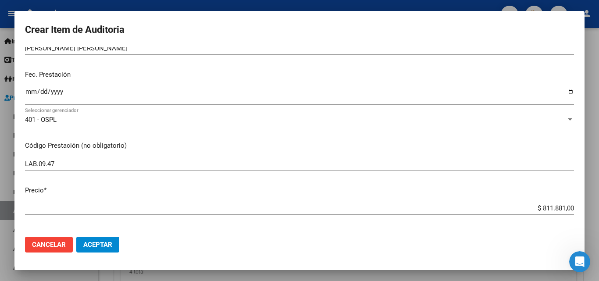
click at [538, 204] on div "$ 811.881,00 Ingresar el precio" at bounding box center [299, 208] width 549 height 13
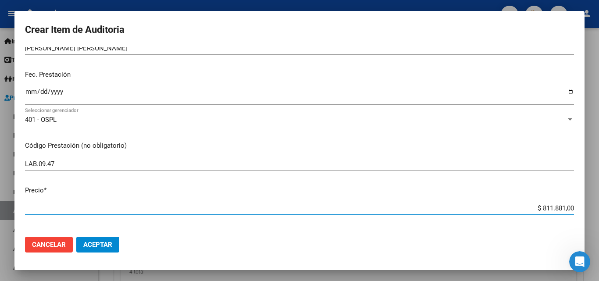
click at [542, 207] on input "$ 811.881,00" at bounding box center [299, 208] width 549 height 8
type input "$ 0,01"
type input "$ 0,13"
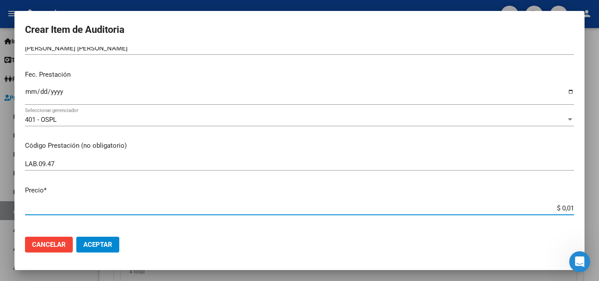
type input "$ 0,13"
type input "$ 1,34"
type input "$ 134,32"
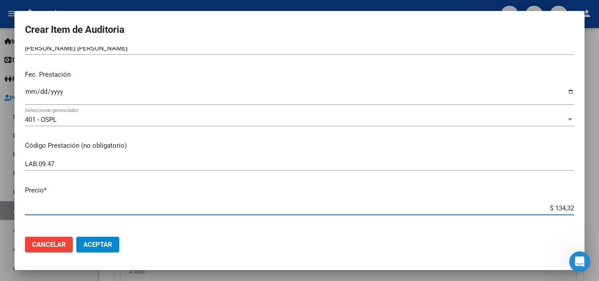
type input "$ 13,43"
type input "$ 134,34"
type input "$ 1.343,46"
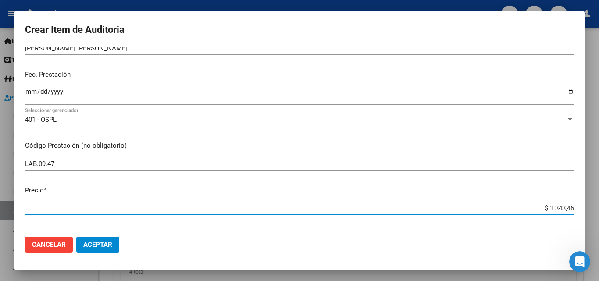
type input "$ 1.343,46"
type input "$ 13.434,60"
type input "$ 134.346,00"
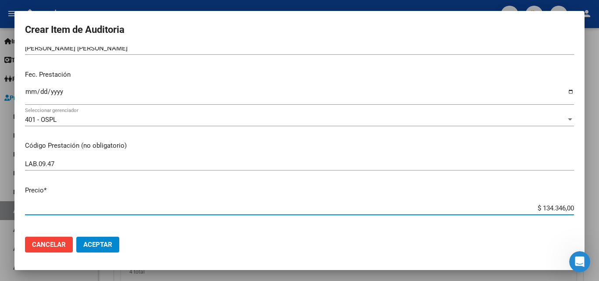
type input "$ 13.436,00"
type input "$ 134.356,00"
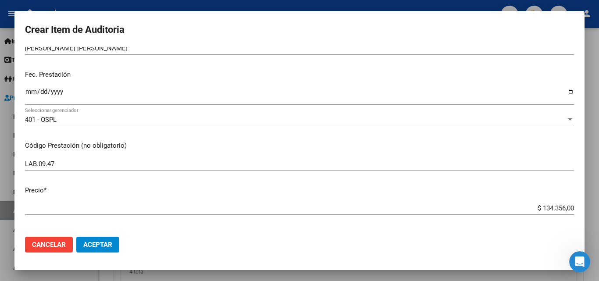
click at [223, 137] on mat-dialog-content "26602086 Nro Documento 23266020864 CUIL Afiliado Inactivo Análisis Afiliado Pre…" at bounding box center [299, 138] width 570 height 183
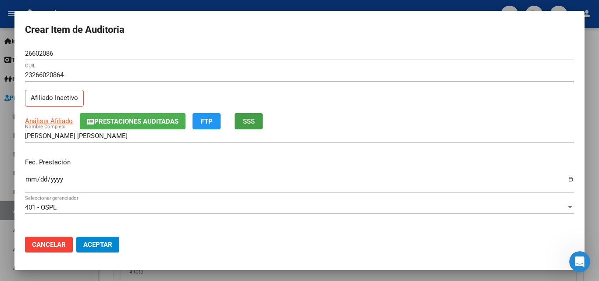
click at [257, 121] on button "SSS" at bounding box center [248, 121] width 28 height 16
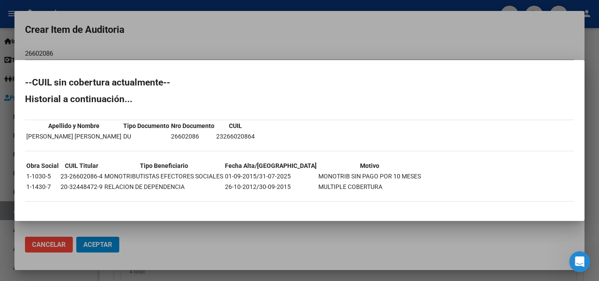
click at [240, 35] on div at bounding box center [299, 140] width 599 height 281
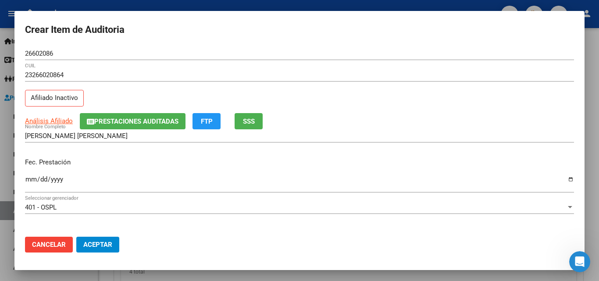
click at [250, 128] on button "SSS" at bounding box center [248, 121] width 28 height 16
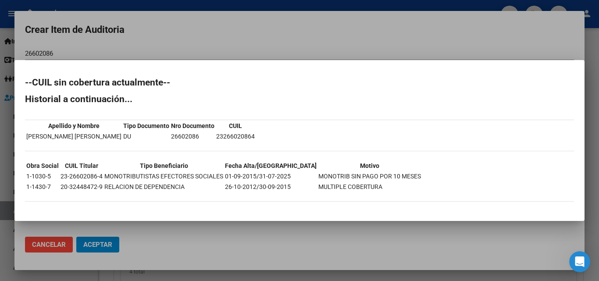
click at [207, 31] on div at bounding box center [299, 140] width 599 height 281
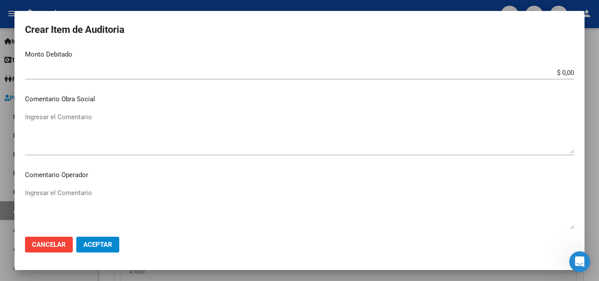
scroll to position [307, 0]
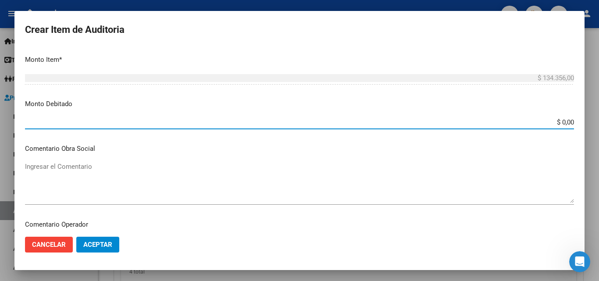
click at [557, 120] on input "$ 0,00" at bounding box center [299, 122] width 549 height 8
type input "$ 134.356,00"
click at [177, 177] on textarea "Ingresar el Comentario" at bounding box center [299, 182] width 549 height 41
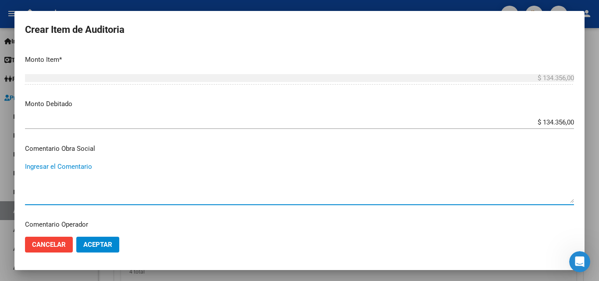
click at [92, 159] on mat-dialog-content "26602086 Nro Documento 23266020864 CUIL Afiliado Inactivo Análisis Afiliado Pre…" at bounding box center [299, 138] width 570 height 183
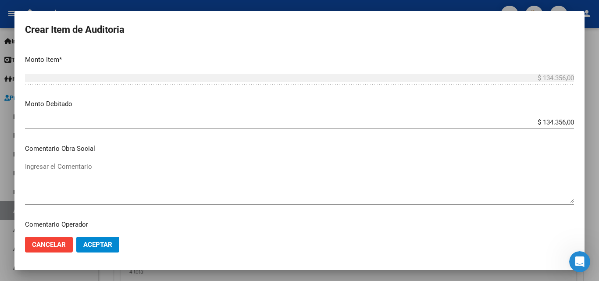
click at [113, 173] on textarea "Ingresar el Comentario" at bounding box center [299, 182] width 549 height 41
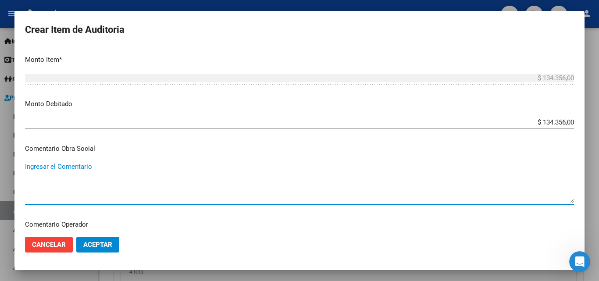
paste textarea "SE PRACTICA DEBITO POR; AFILIADO DADO DE BAJA [DATE]"
type textarea "SE PRACTICA DEBITO POR; AFILIADO DADO DE BAJA [DATE]"
click at [126, 140] on mat-dialog-content "26602086 Nro Documento 23266020864 CUIL Afiliado Inactivo Análisis Afiliado Pre…" at bounding box center [299, 138] width 570 height 183
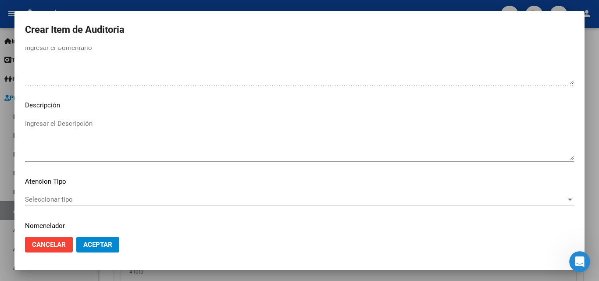
scroll to position [606, 0]
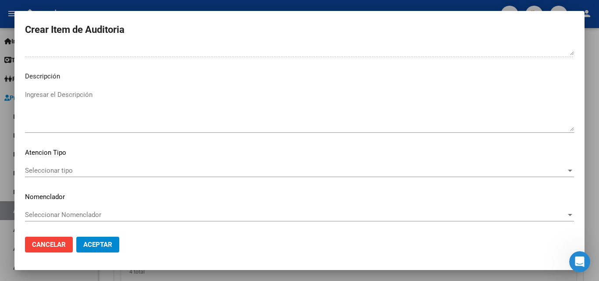
click at [100, 112] on textarea "Ingresar el Descripción" at bounding box center [299, 110] width 549 height 41
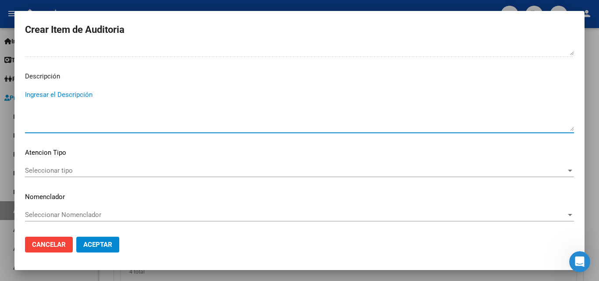
paste textarea "SE PRACTICA DEBITO POR; AFILIADO DADO DE BAJA [DATE]"
type textarea "SE PRACTICA DEBITO POR; AFILIADO DADO DE BAJA [DATE]"
click at [109, 248] on span "Aceptar" at bounding box center [97, 245] width 29 height 8
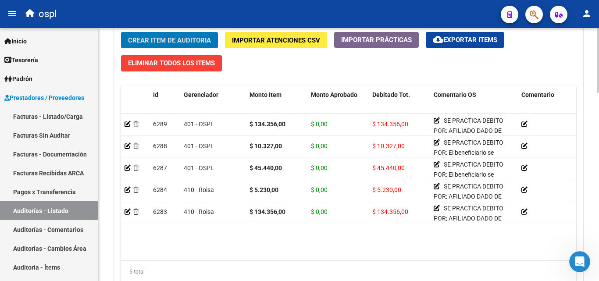
click at [166, 36] on span "Crear Item de Auditoria" at bounding box center [169, 40] width 83 height 8
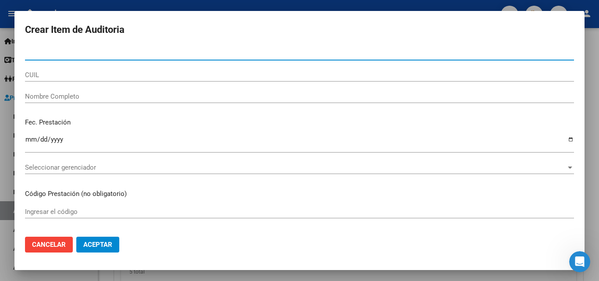
click at [65, 51] on input "Nro Documento" at bounding box center [299, 54] width 549 height 8
paste input "20228833"
type input "20228833"
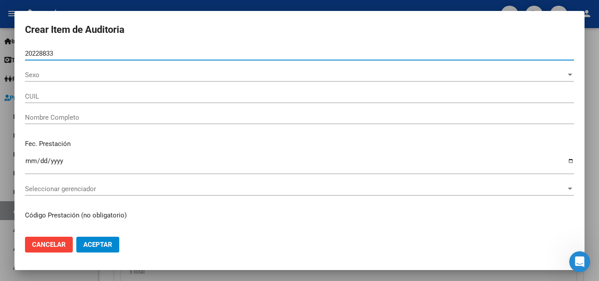
type input "27202288338"
type input "[PERSON_NAME]"
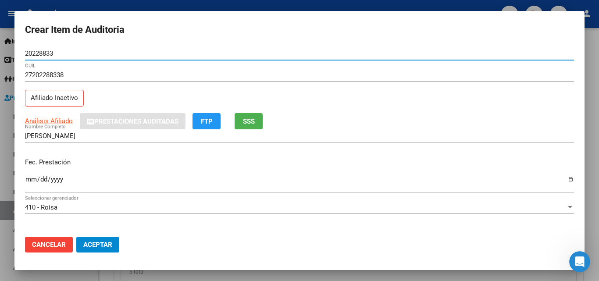
type input "20228833"
